Goal: Find specific page/section: Find specific page/section

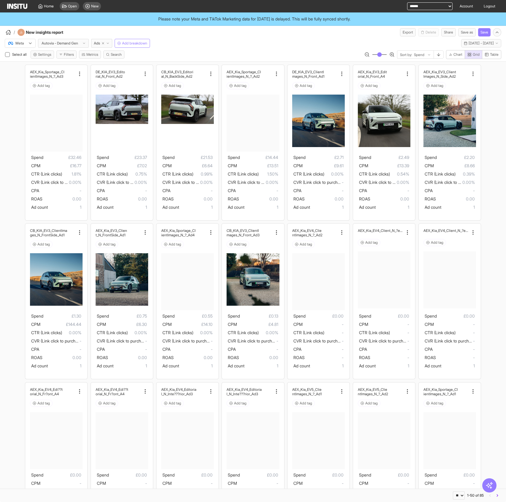
select select "**"
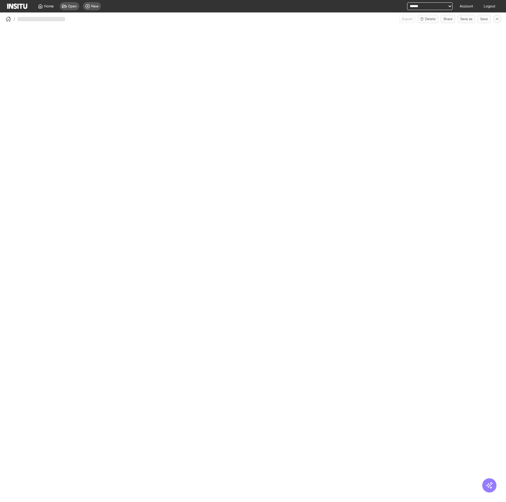
select select "**"
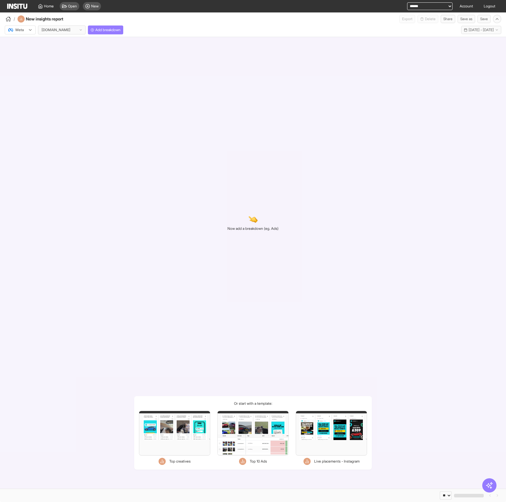
click at [288, 70] on div "Now add a breakdown (eg. Ads) Or start with a template: Filters Format Static V…" at bounding box center [253, 263] width 506 height 452
click at [45, 7] on span "Home" at bounding box center [49, 6] width 10 height 5
